Goal: Information Seeking & Learning: Find specific page/section

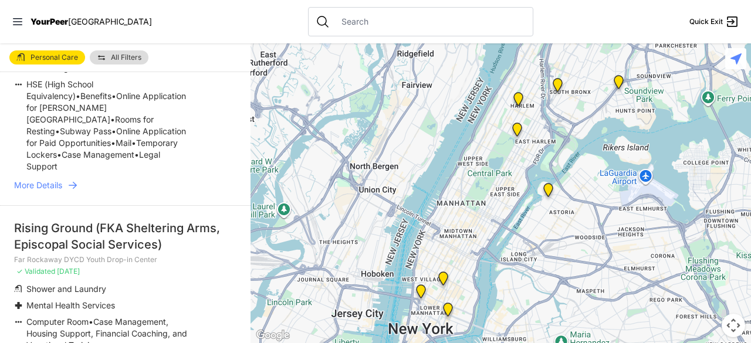
scroll to position [744, 0]
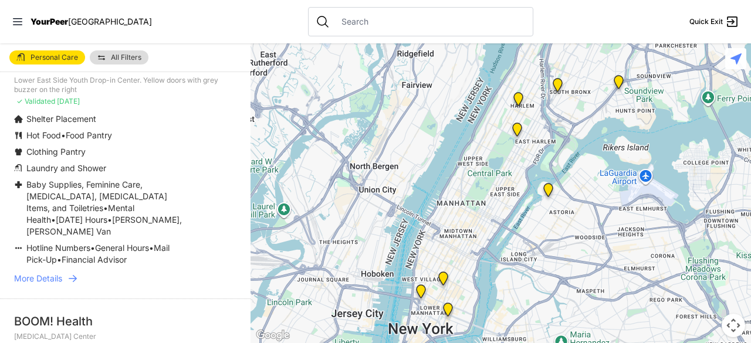
click at [177, 285] on link "More Details" at bounding box center [125, 279] width 222 height 12
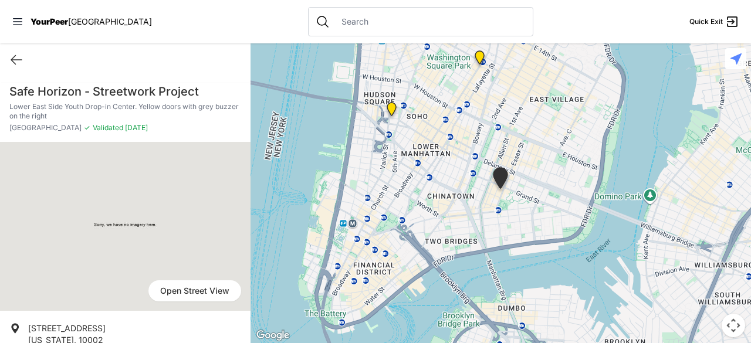
select select "recentlyUpdated"
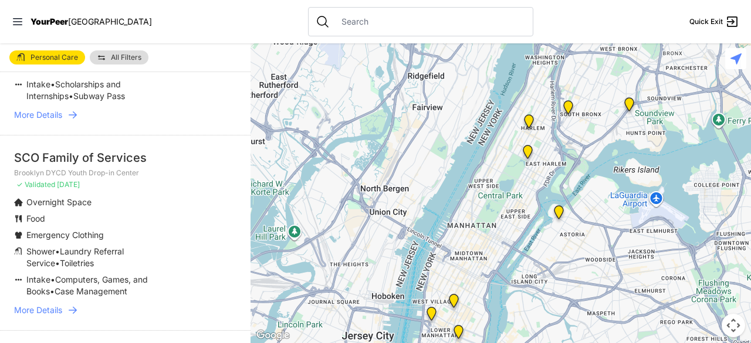
scroll to position [2389, 0]
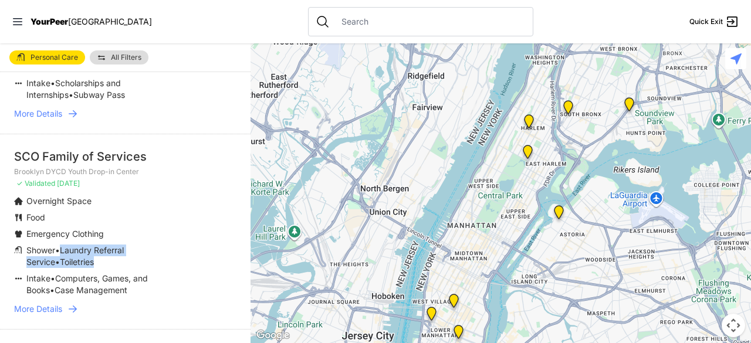
drag, startPoint x: 65, startPoint y: 248, endPoint x: 150, endPoint y: 253, distance: 85.9
click at [150, 253] on p "Shower • Laundry Referral Service • Toiletries" at bounding box center [107, 256] width 163 height 23
click at [60, 306] on span "More Details" at bounding box center [38, 309] width 48 height 12
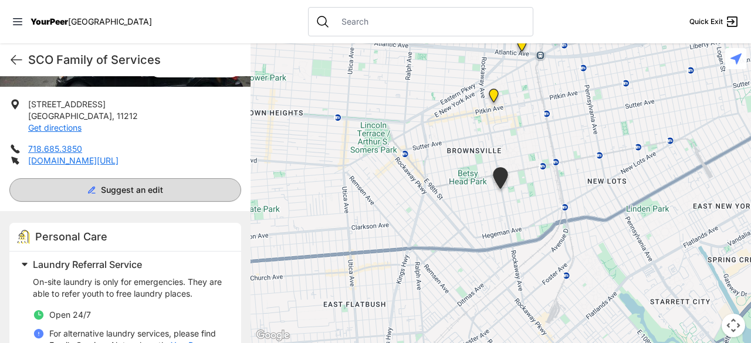
scroll to position [216, 0]
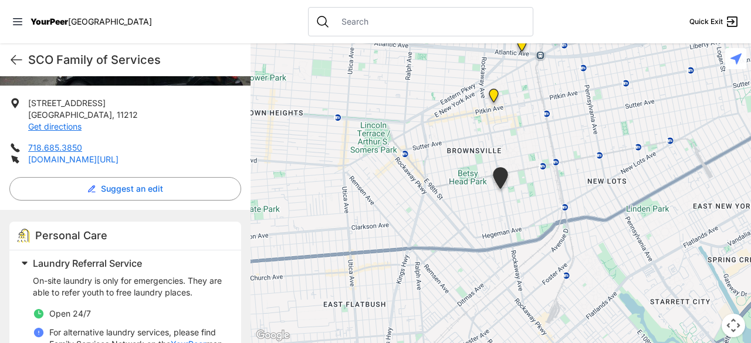
click at [116, 158] on link "[DOMAIN_NAME][URL]" at bounding box center [73, 159] width 90 height 10
